Goal: Navigation & Orientation: Find specific page/section

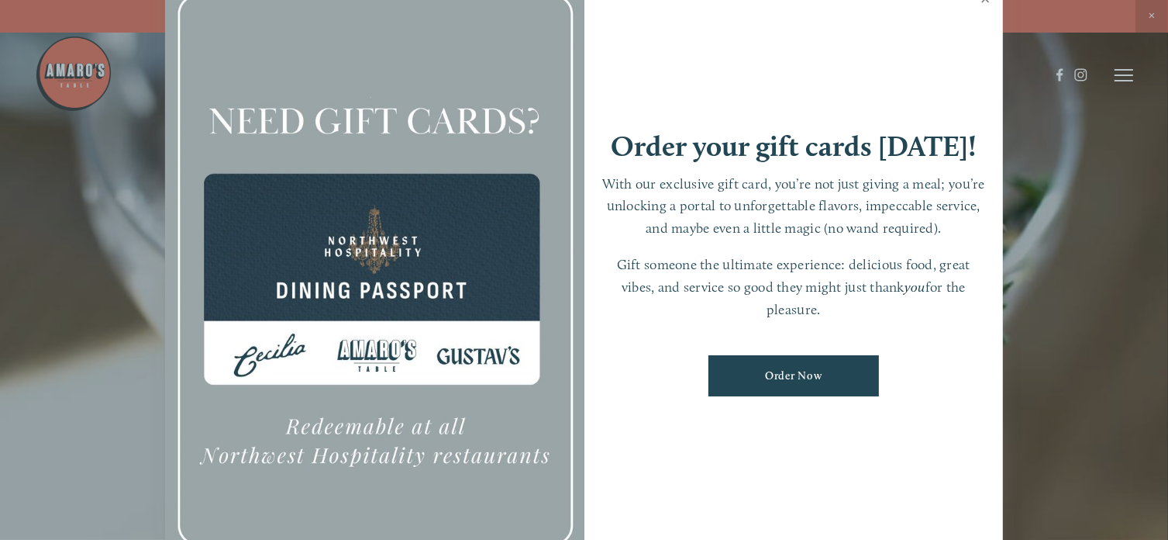
click at [986, 0] on link "Close" at bounding box center [986, 0] width 30 height 43
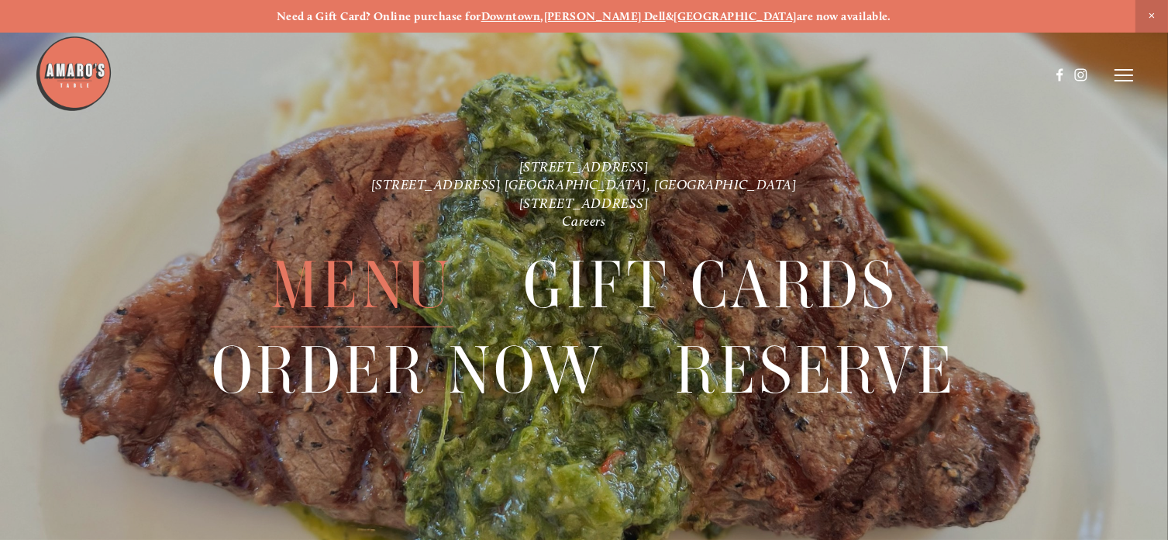
click at [361, 296] on span "Menu" at bounding box center [362, 285] width 183 height 85
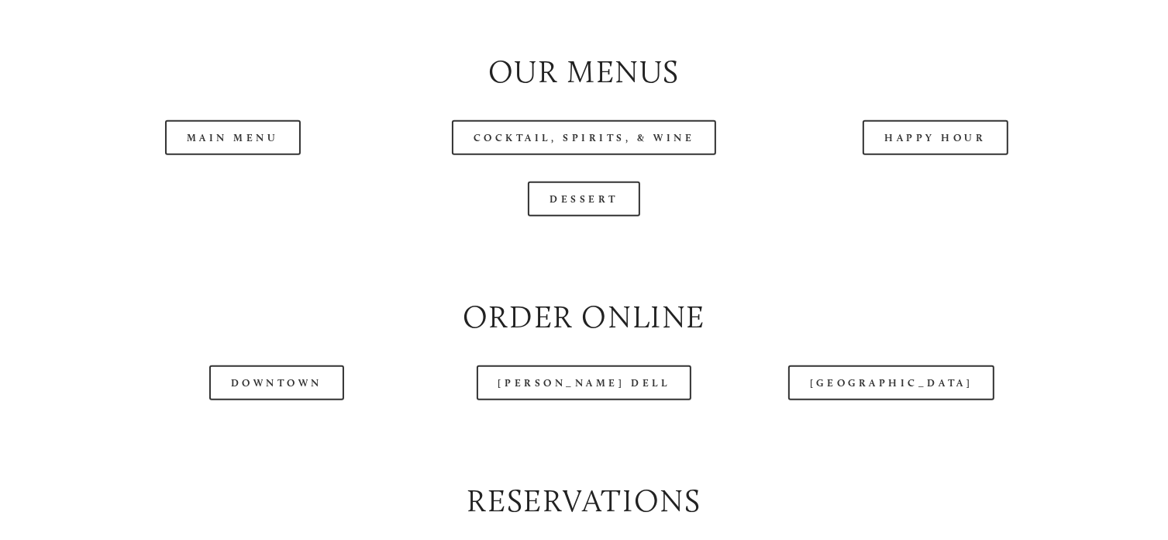
scroll to position [1613, 0]
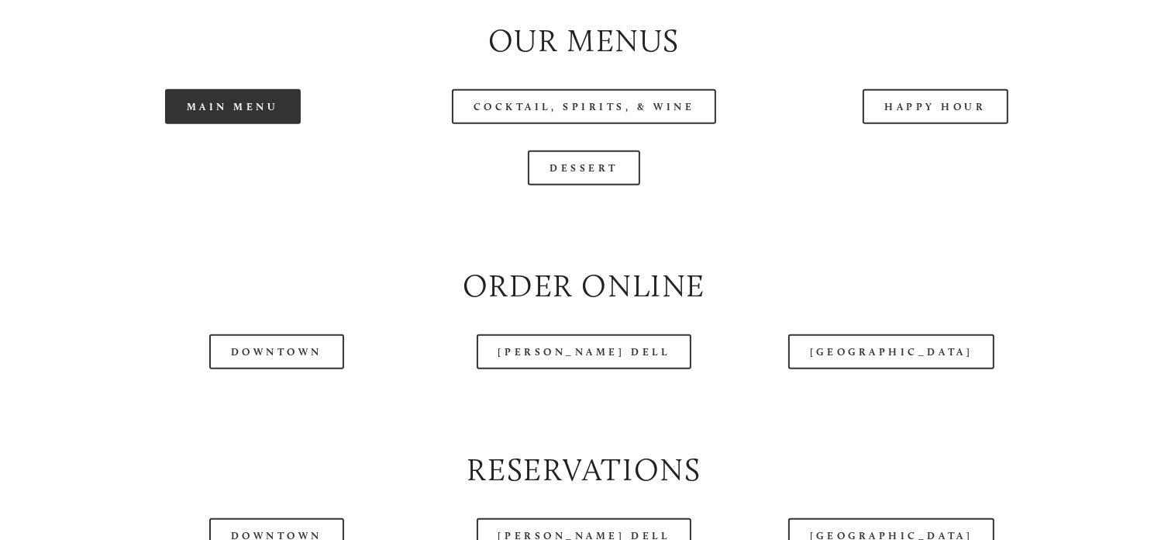
click at [242, 124] on link "Main Menu" at bounding box center [233, 106] width 136 height 35
